Goal: Task Accomplishment & Management: Use online tool/utility

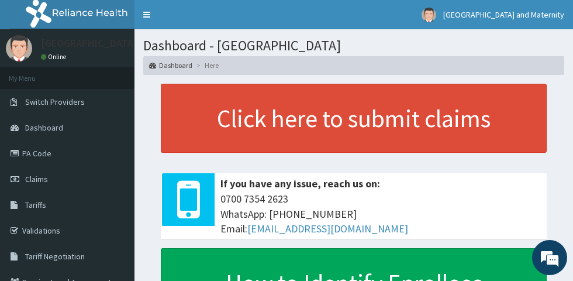
click at [57, 184] on link "Claims" at bounding box center [67, 179] width 135 height 26
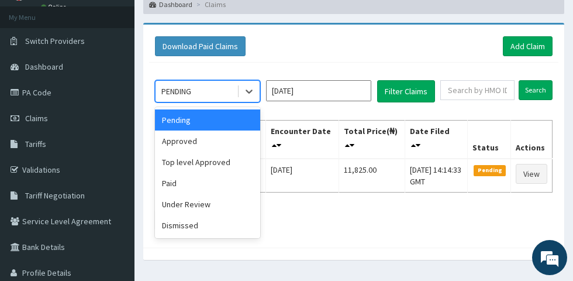
scroll to position [63, 0]
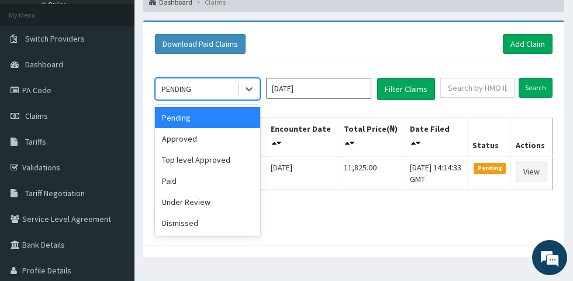
click at [202, 182] on div "Paid" at bounding box center [207, 180] width 105 height 21
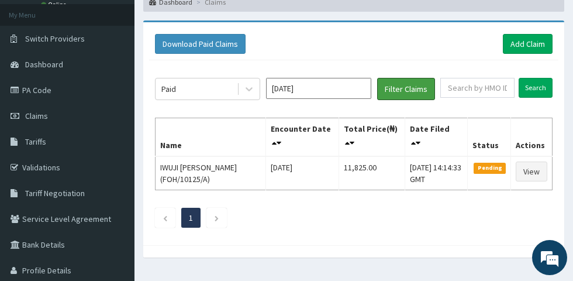
click at [399, 94] on button "Filter Claims" at bounding box center [406, 89] width 58 height 22
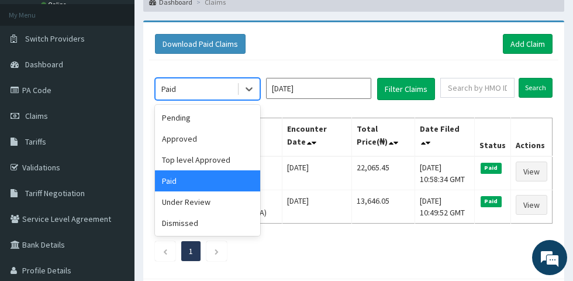
scroll to position [0, 0]
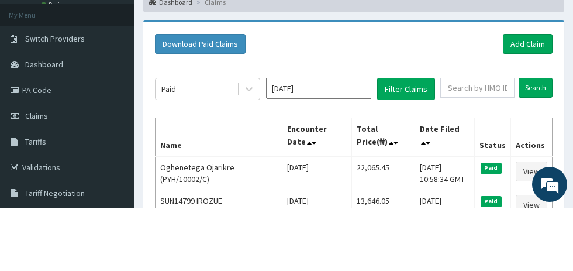
click at [339, 87] on div "Download Paid Claims Add Claim × Note you can only download claims within a max…" at bounding box center [353, 213] width 421 height 256
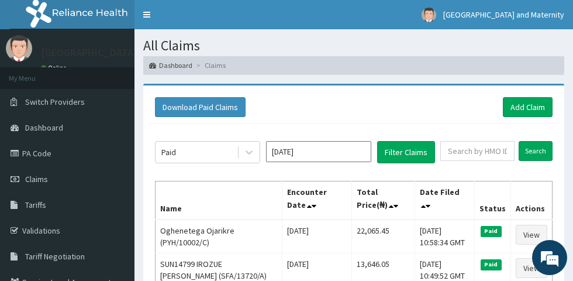
click at [323, 152] on input "Oct 2025" at bounding box center [318, 151] width 105 height 21
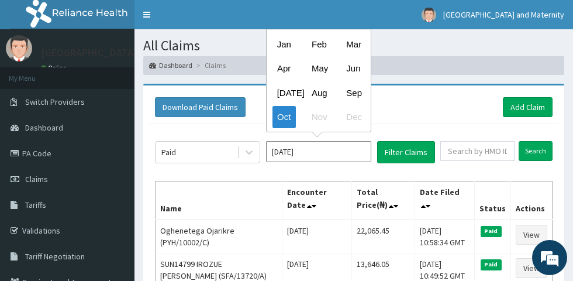
click at [359, 88] on div "Sep" at bounding box center [353, 92] width 23 height 22
type input "Sep 2025"
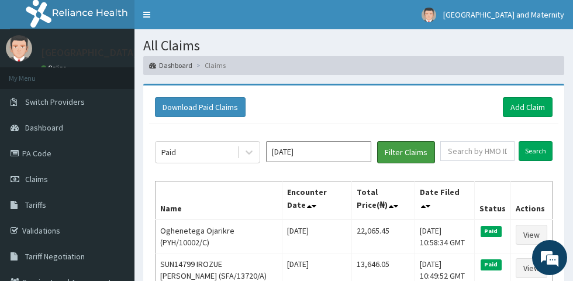
click at [405, 154] on button "Filter Claims" at bounding box center [406, 152] width 58 height 22
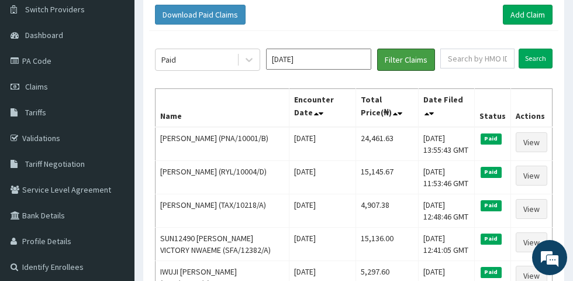
scroll to position [87, 0]
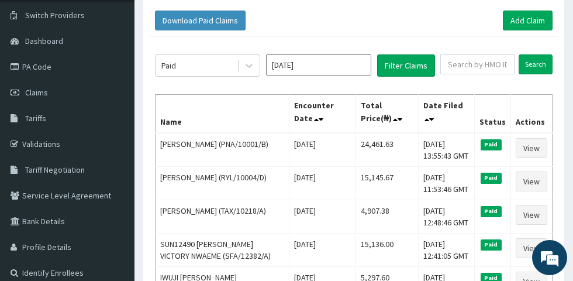
click at [44, 69] on link "PA Code" at bounding box center [67, 67] width 135 height 26
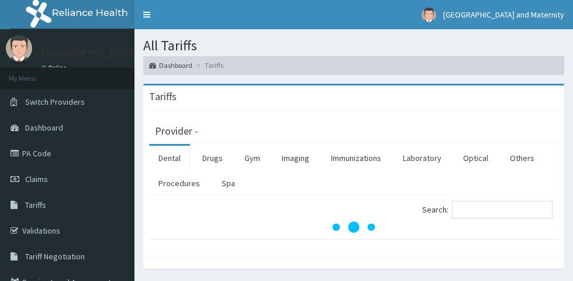
click at [212, 157] on link "Drugs" at bounding box center [212, 158] width 39 height 25
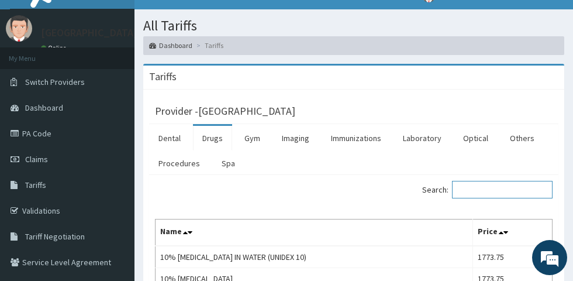
click at [484, 188] on input "Search:" at bounding box center [502, 190] width 101 height 18
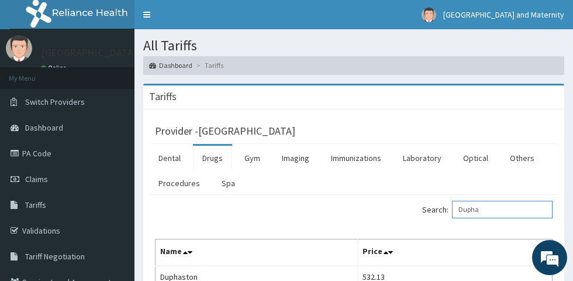
type input "Dupha"
click at [40, 147] on link "PA Code" at bounding box center [67, 153] width 135 height 26
